Goal: Check status

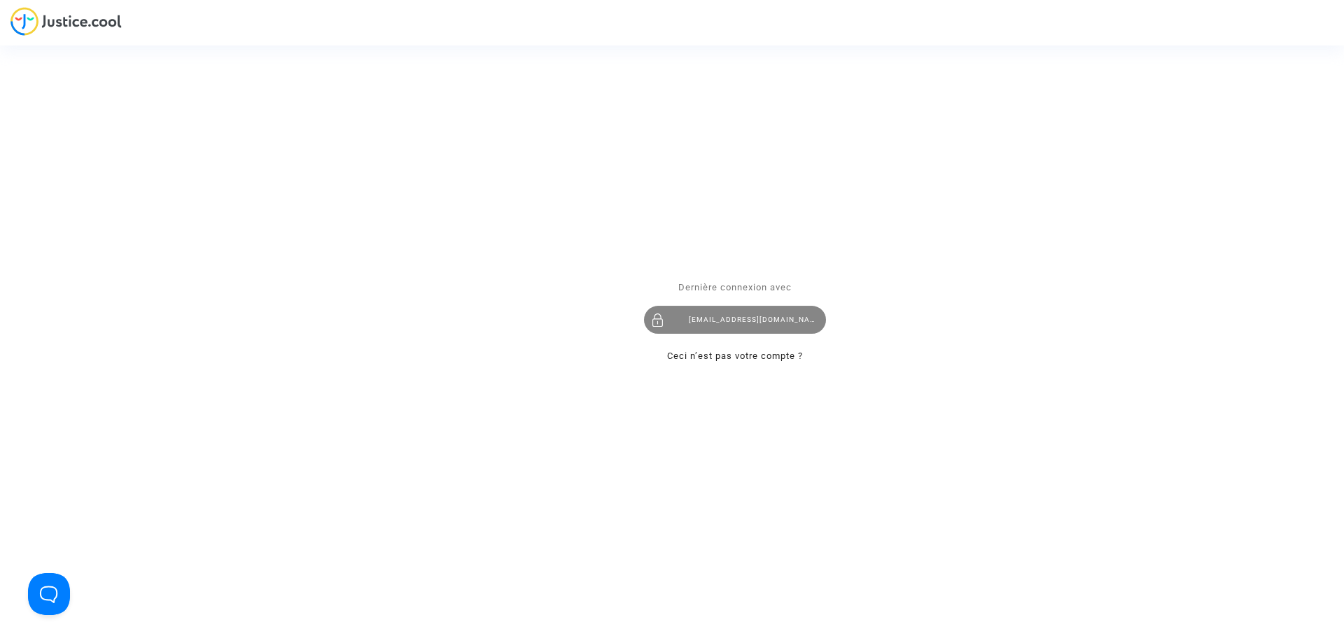
click at [737, 316] on div "[EMAIL_ADDRESS][DOMAIN_NAME]" at bounding box center [735, 320] width 182 height 28
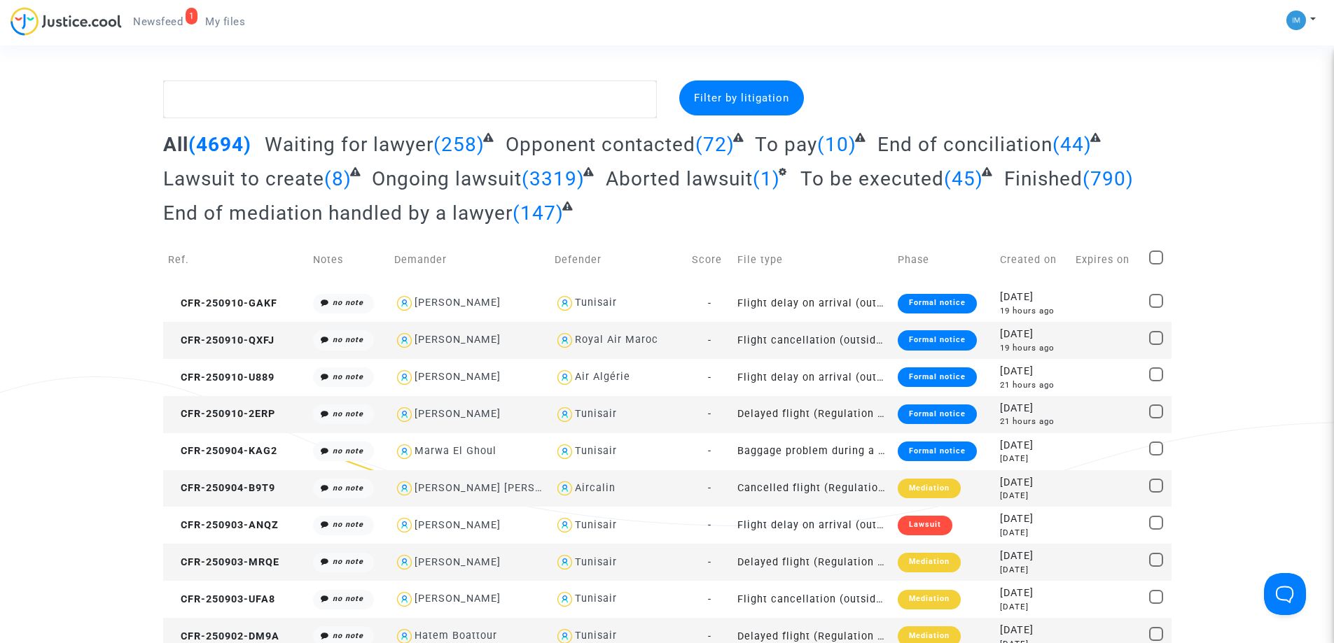
click at [881, 179] on span "To be executed" at bounding box center [872, 178] width 144 height 23
